Goal: Task Accomplishment & Management: Manage account settings

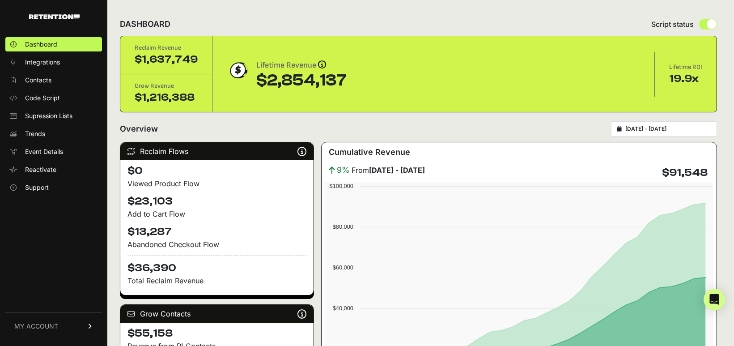
click at [53, 327] on span "MY ACCOUNT" at bounding box center [36, 326] width 44 height 9
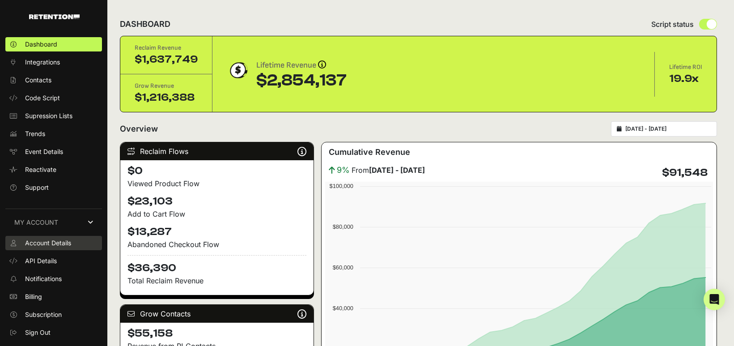
click at [61, 243] on span "Account Details" at bounding box center [48, 243] width 46 height 9
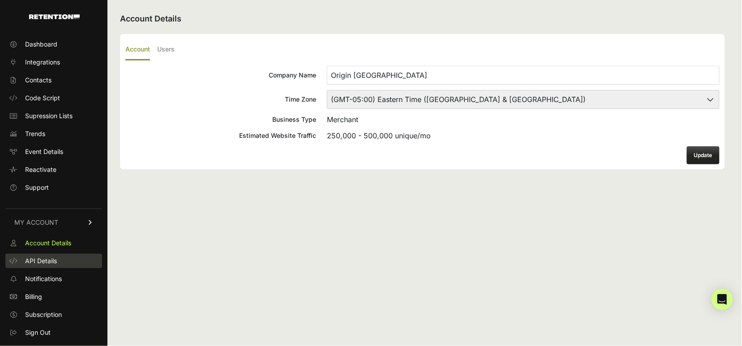
click at [57, 260] on link "API Details" at bounding box center [53, 261] width 97 height 14
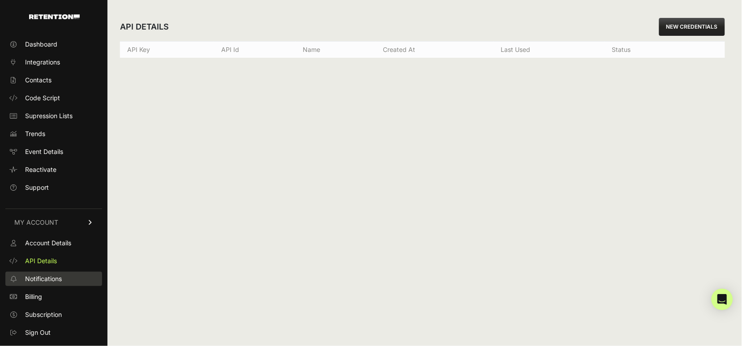
click at [53, 279] on span "Notifications" at bounding box center [43, 278] width 37 height 9
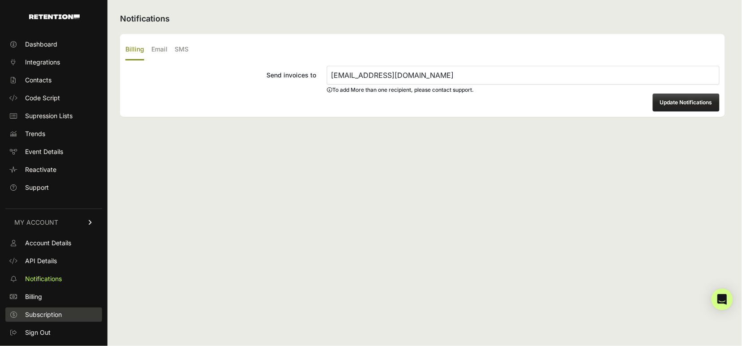
click at [48, 313] on span "Subscription" at bounding box center [43, 314] width 37 height 9
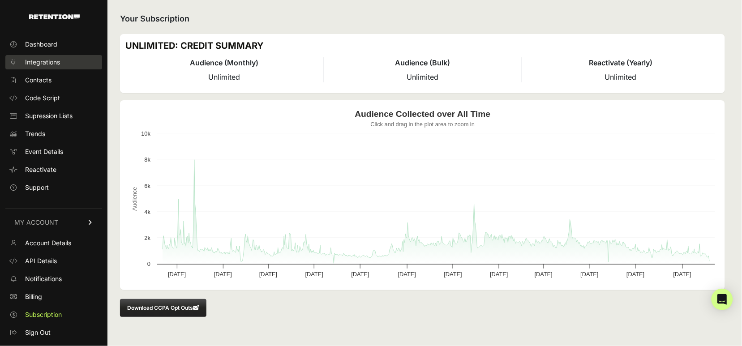
click at [44, 61] on span "Integrations" at bounding box center [42, 62] width 35 height 9
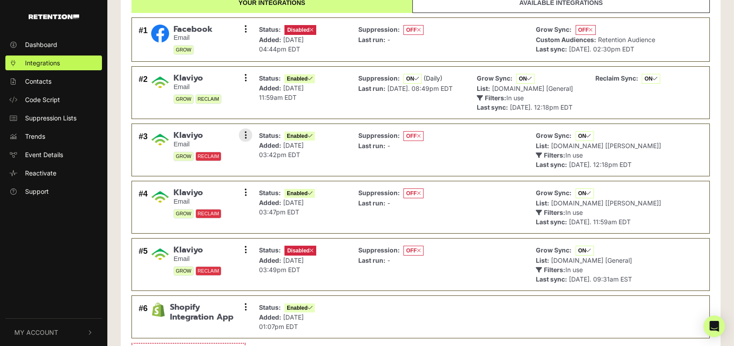
scroll to position [66, 0]
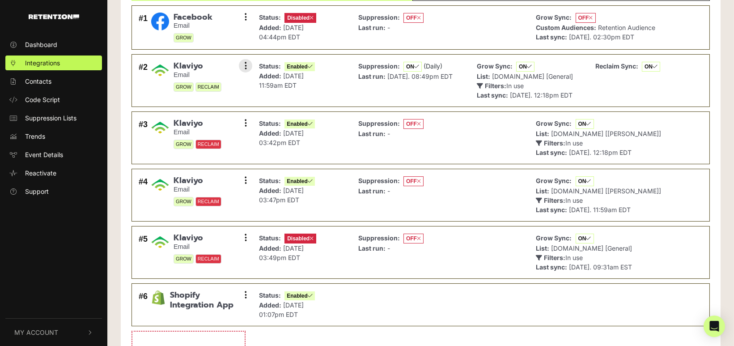
click at [415, 74] on span "[DATE]. 08:49pm EDT" at bounding box center [420, 76] width 65 height 8
click at [247, 69] on button at bounding box center [245, 65] width 13 height 13
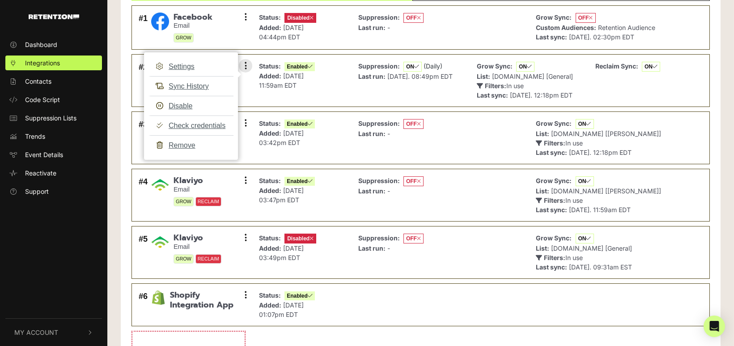
click at [260, 96] on div "Status: Enabled Added: Oct 11, 2023 11:59am EDT" at bounding box center [287, 80] width 56 height 38
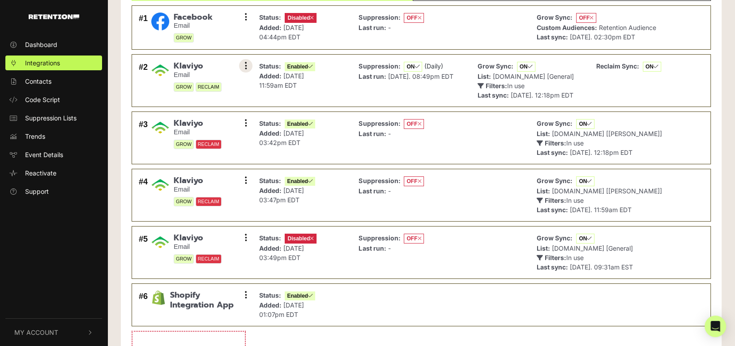
click at [247, 65] on icon at bounding box center [246, 65] width 2 height 9
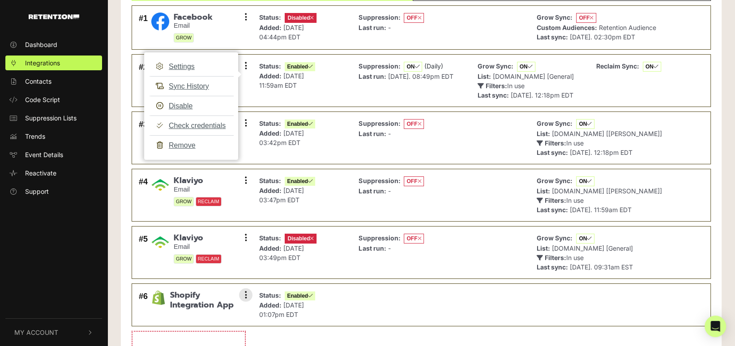
click at [399, 316] on li "#6 Shopify Integration App Settings Sync History Disable Check credentials Remo…" at bounding box center [421, 304] width 579 height 43
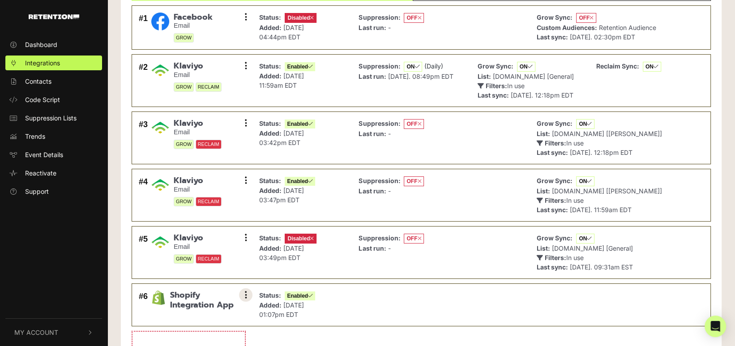
click at [247, 302] on button at bounding box center [245, 294] width 13 height 13
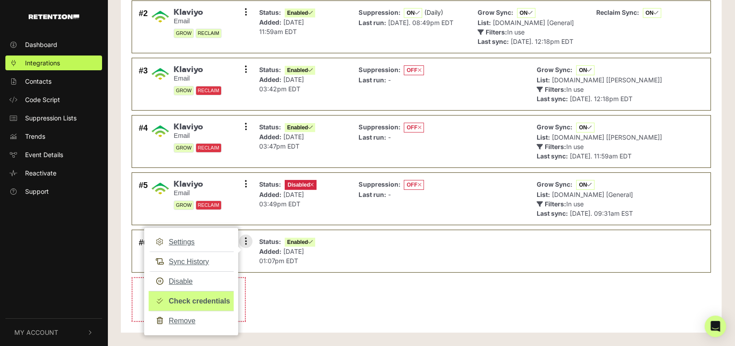
scroll to position [126, 0]
click at [379, 247] on li "#6 Shopify Integration App Settings Sync History Disable Check credentials Remo…" at bounding box center [421, 251] width 579 height 43
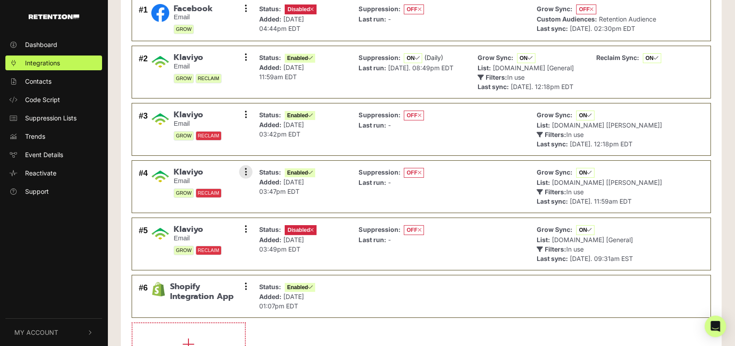
scroll to position [74, 0]
click at [248, 56] on button at bounding box center [245, 57] width 13 height 13
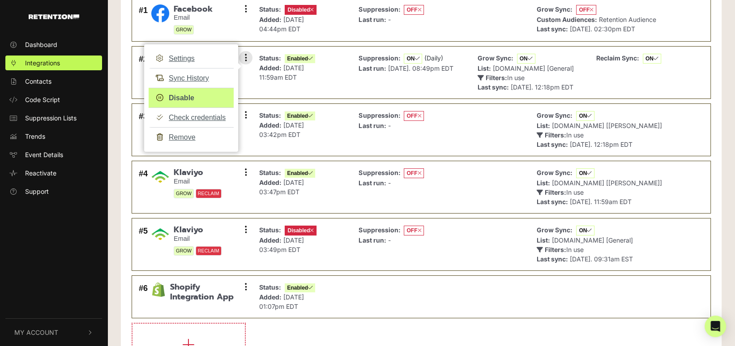
click at [178, 94] on link "Disable" at bounding box center [191, 98] width 85 height 20
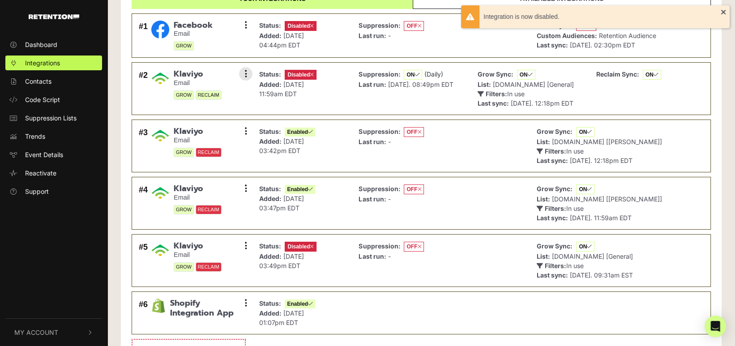
scroll to position [63, 0]
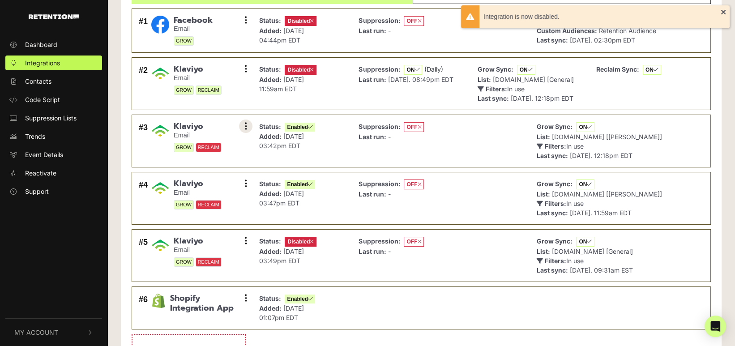
click at [248, 133] on button at bounding box center [245, 125] width 13 height 13
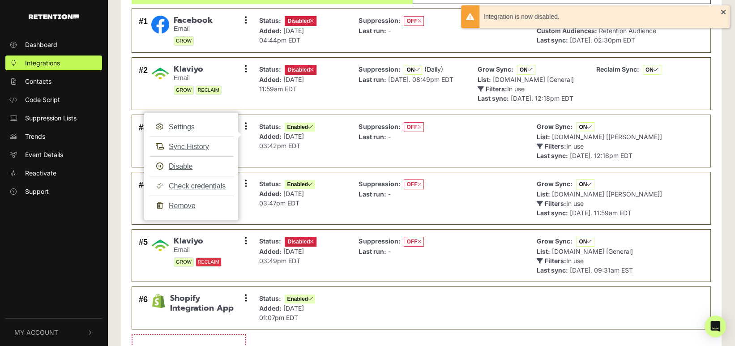
click at [128, 125] on div "Your integrations Available integrations #1 Facebook Email GROW Settings Sync H…" at bounding box center [421, 181] width 601 height 418
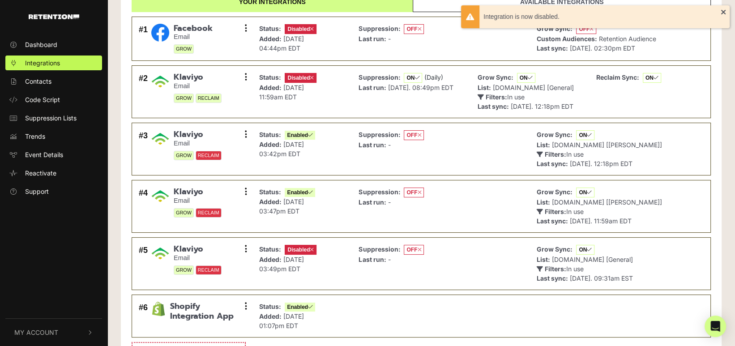
scroll to position [47, 0]
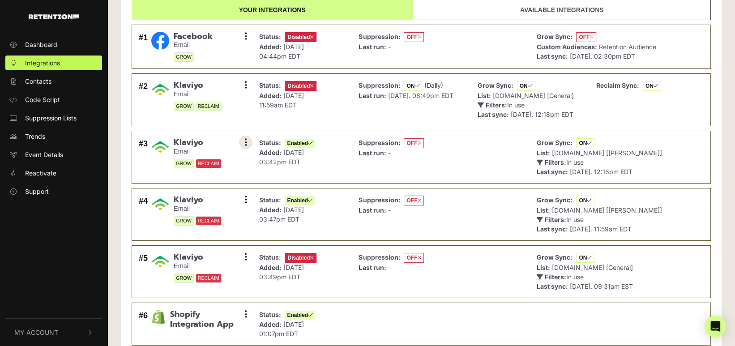
click at [245, 147] on icon at bounding box center [246, 142] width 2 height 9
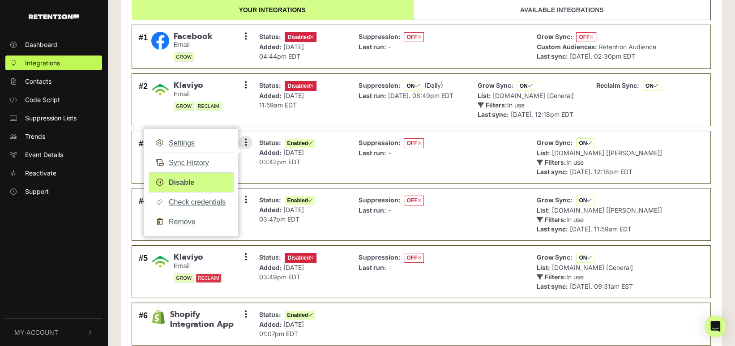
click at [196, 190] on link "Disable" at bounding box center [191, 182] width 85 height 20
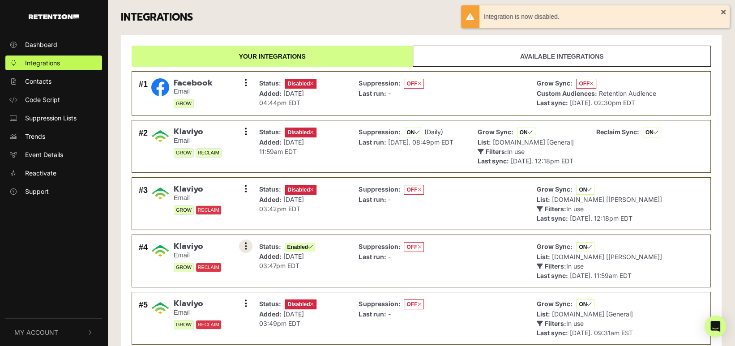
click at [247, 253] on button at bounding box center [245, 245] width 13 height 13
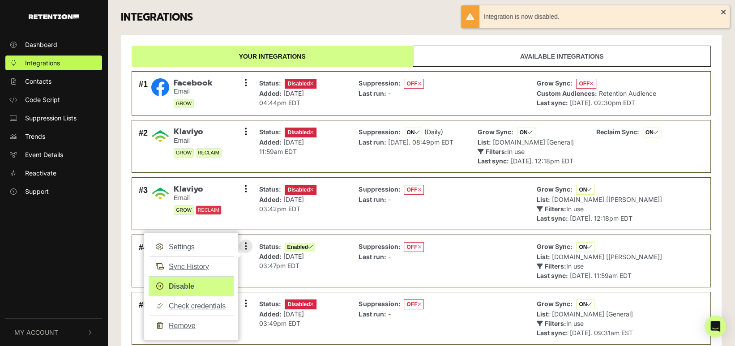
click at [197, 294] on link "Disable" at bounding box center [191, 286] width 85 height 20
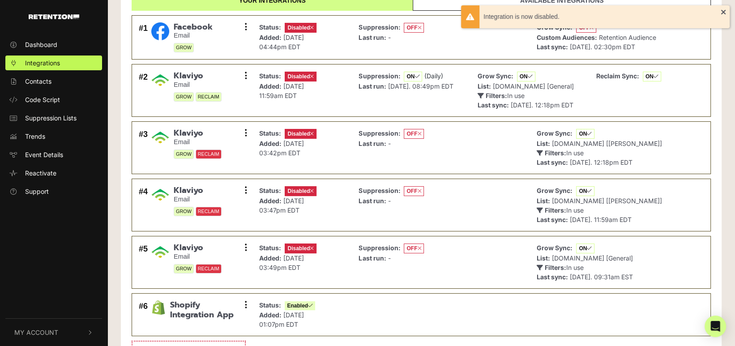
scroll to position [118, 0]
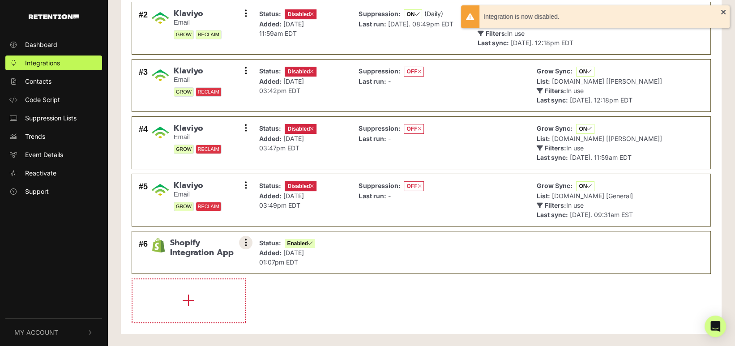
click at [248, 248] on button at bounding box center [245, 242] width 13 height 13
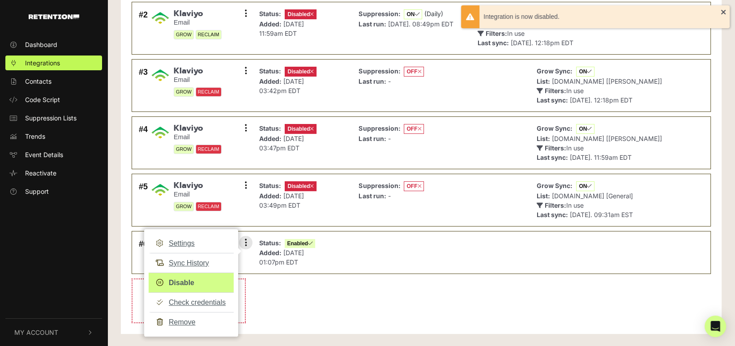
click at [194, 292] on link "Disable" at bounding box center [191, 283] width 85 height 20
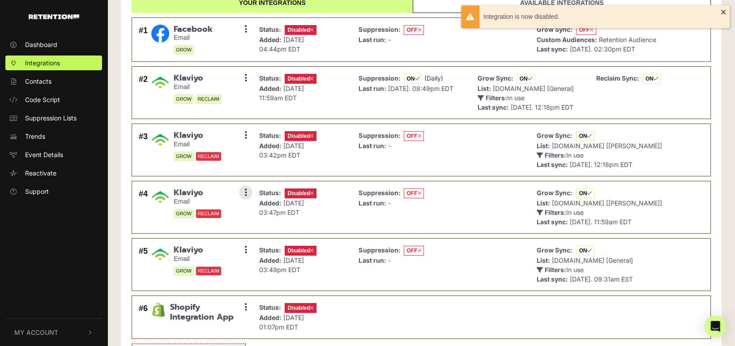
scroll to position [53, 0]
